Goal: Navigation & Orientation: Understand site structure

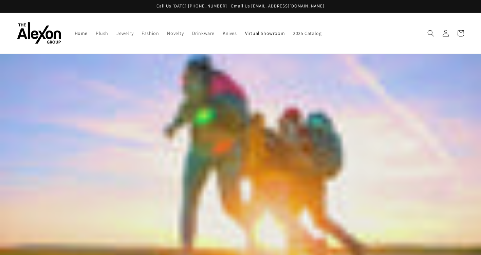
click at [261, 32] on span "Virtual Showroom" at bounding box center [265, 33] width 40 height 6
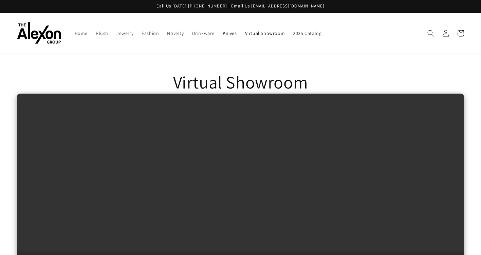
click at [225, 32] on span "Knives" at bounding box center [230, 33] width 14 height 6
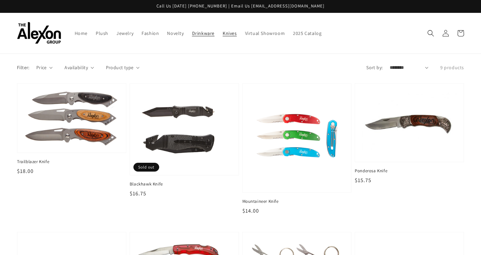
click at [196, 33] on span "Drinkware" at bounding box center [203, 33] width 22 height 6
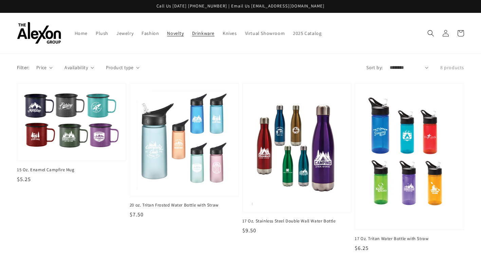
click at [171, 36] on span "Novelty" at bounding box center [175, 33] width 17 height 6
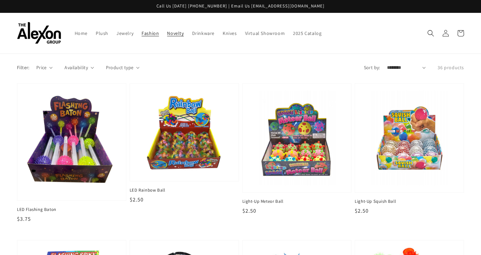
click at [146, 34] on span "Fashion" at bounding box center [149, 33] width 17 height 6
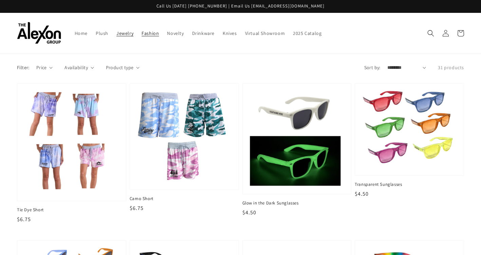
click at [125, 33] on span "Jewelry" at bounding box center [124, 33] width 17 height 6
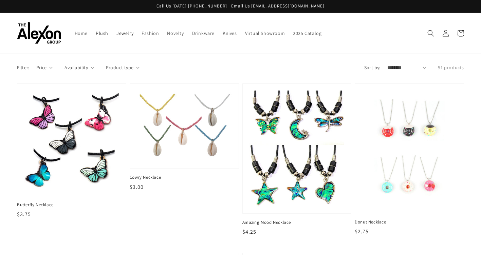
click at [100, 31] on span "Plush" at bounding box center [102, 33] width 13 height 6
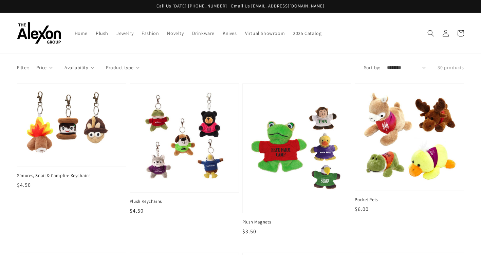
click at [82, 33] on span "Home" at bounding box center [81, 33] width 13 height 6
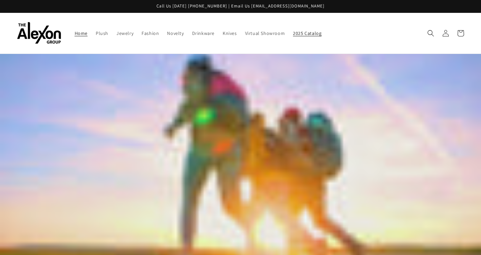
click at [309, 34] on span "2025 Catalog" at bounding box center [307, 33] width 28 height 6
